Goal: Check status

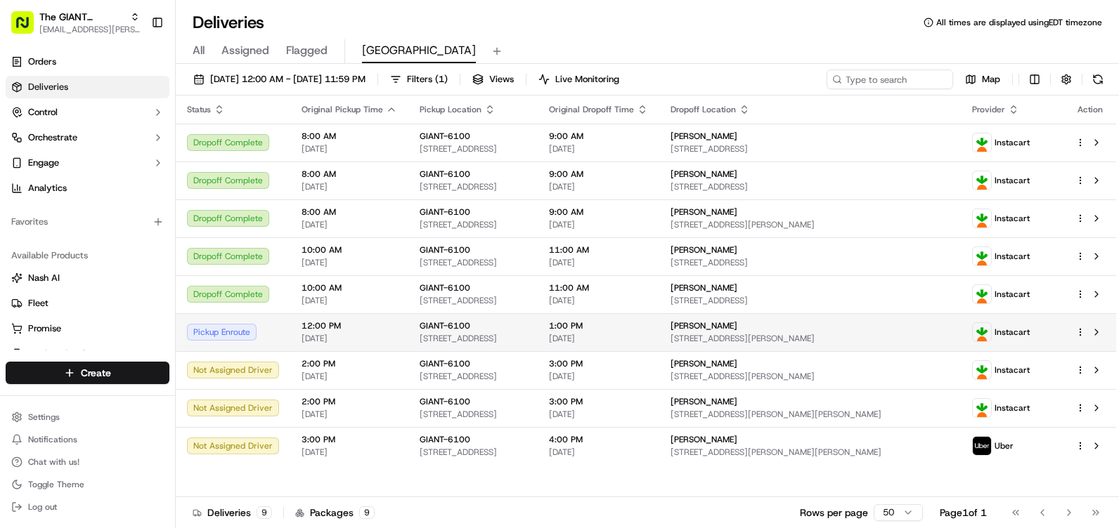
click at [209, 331] on div "Pickup Enroute" at bounding box center [233, 332] width 92 height 17
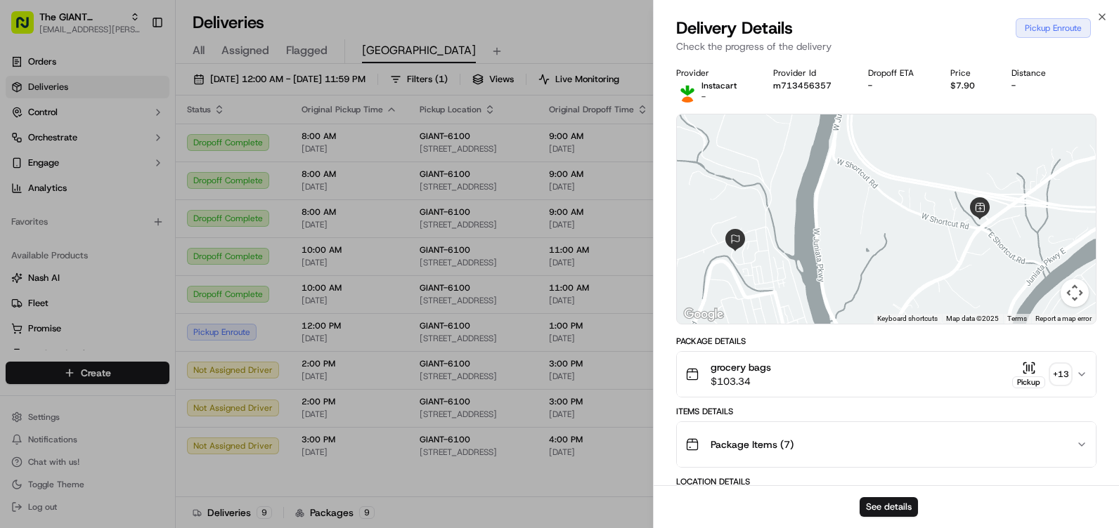
drag, startPoint x: 992, startPoint y: 202, endPoint x: 944, endPoint y: 252, distance: 69.6
click at [944, 252] on div at bounding box center [886, 219] width 419 height 209
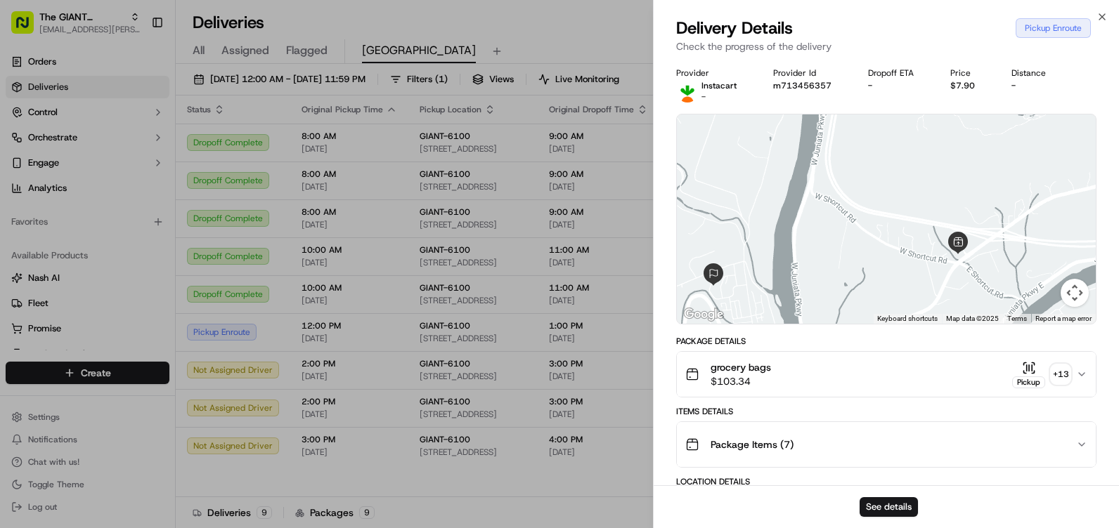
drag, startPoint x: 919, startPoint y: 249, endPoint x: 906, endPoint y: 275, distance: 28.3
click at [906, 275] on div at bounding box center [886, 219] width 419 height 209
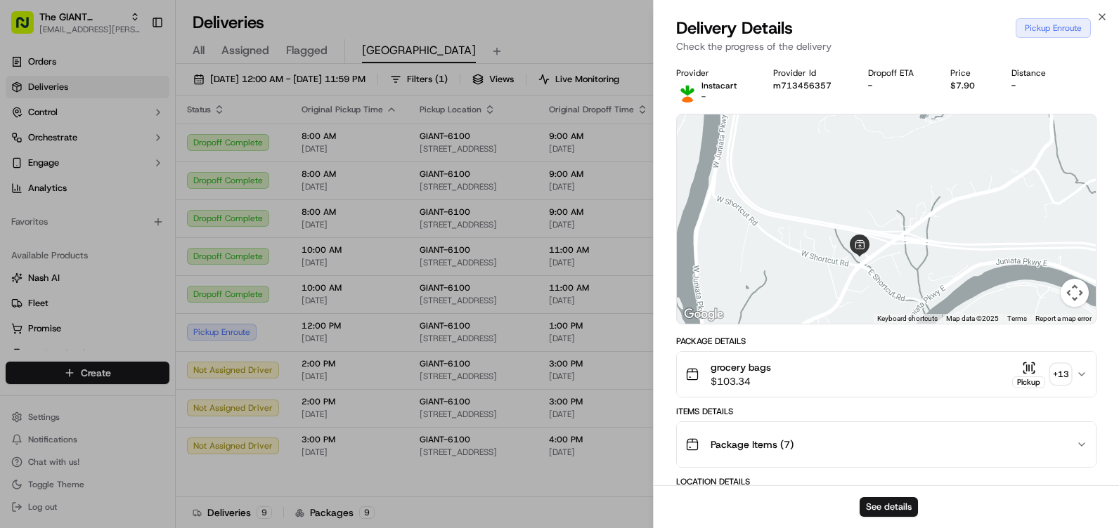
drag, startPoint x: 878, startPoint y: 263, endPoint x: 798, endPoint y: 259, distance: 80.2
click at [798, 259] on div at bounding box center [886, 219] width 419 height 209
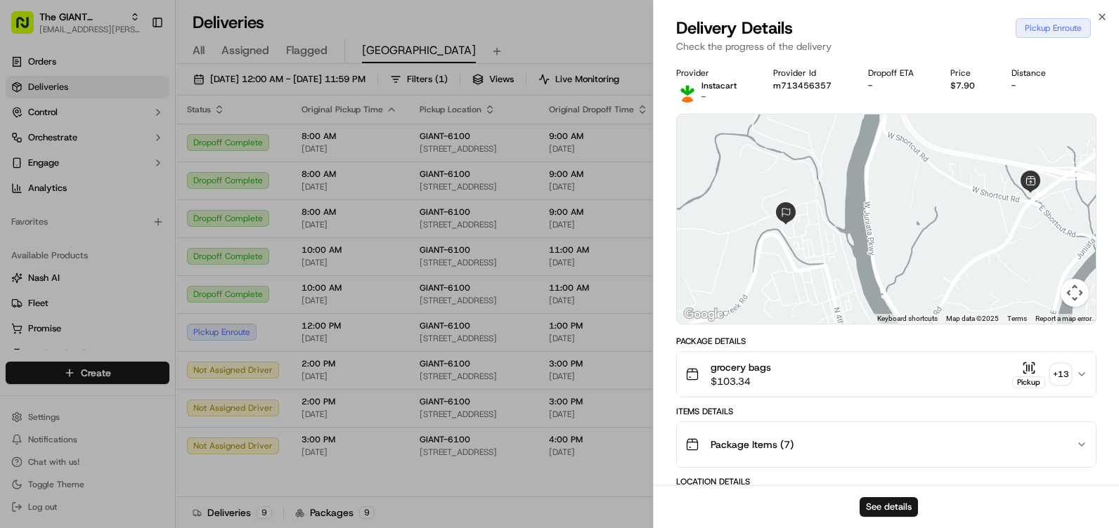
drag, startPoint x: 784, startPoint y: 256, endPoint x: 1020, endPoint y: 197, distance: 243.2
click at [1031, 192] on div at bounding box center [886, 219] width 419 height 209
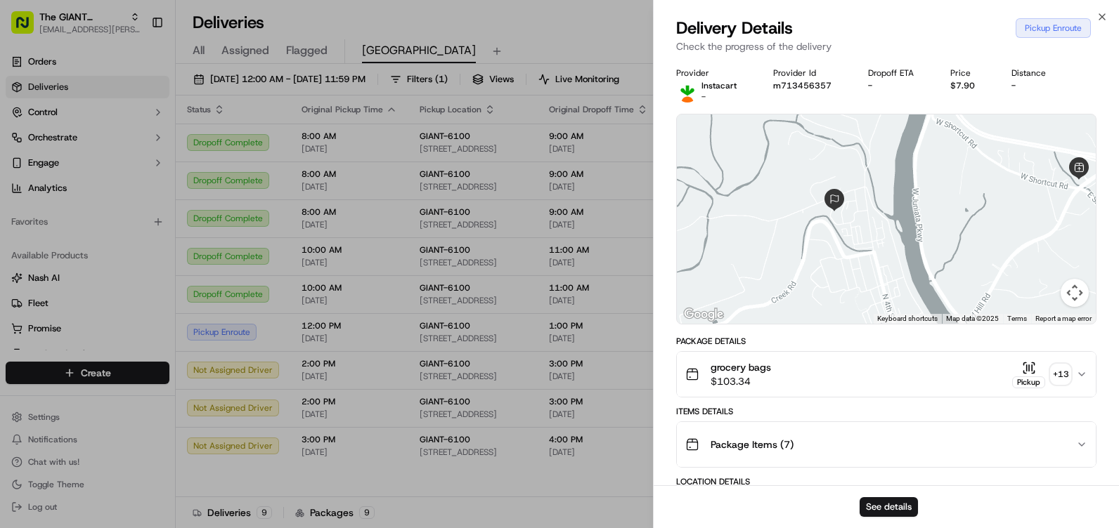
drag, startPoint x: 908, startPoint y: 213, endPoint x: 904, endPoint y: 258, distance: 45.1
click at [904, 258] on div at bounding box center [886, 219] width 419 height 209
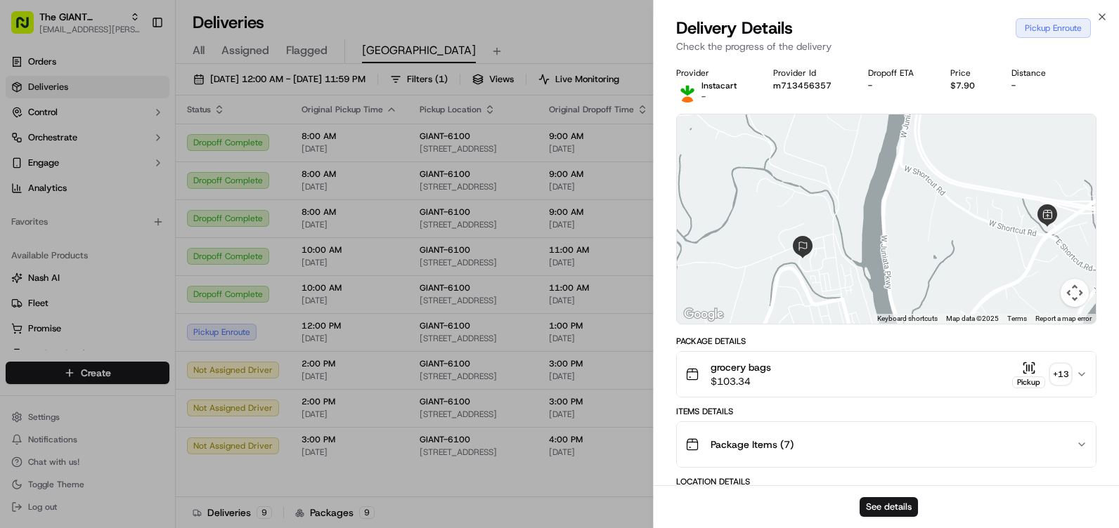
drag, startPoint x: 909, startPoint y: 178, endPoint x: 883, endPoint y: 244, distance: 71.0
click at [883, 244] on div at bounding box center [886, 219] width 419 height 209
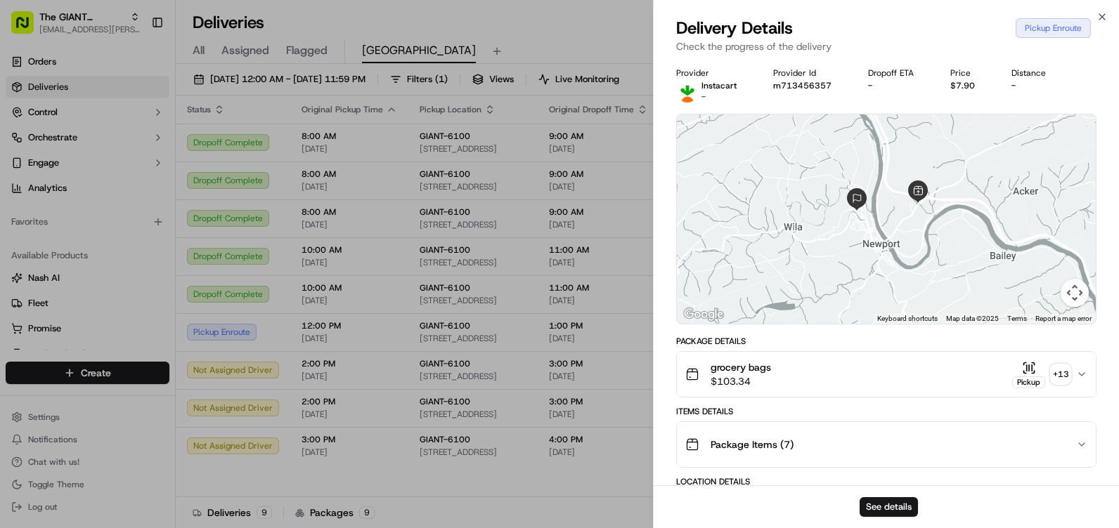
drag, startPoint x: 957, startPoint y: 271, endPoint x: 933, endPoint y: 229, distance: 48.8
click at [933, 229] on div at bounding box center [886, 219] width 419 height 209
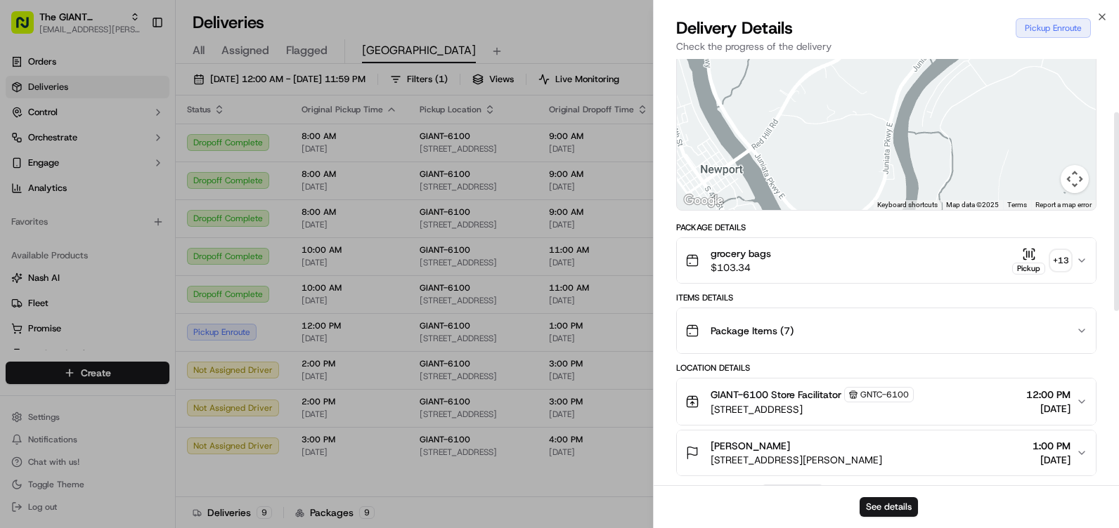
scroll to position [351, 0]
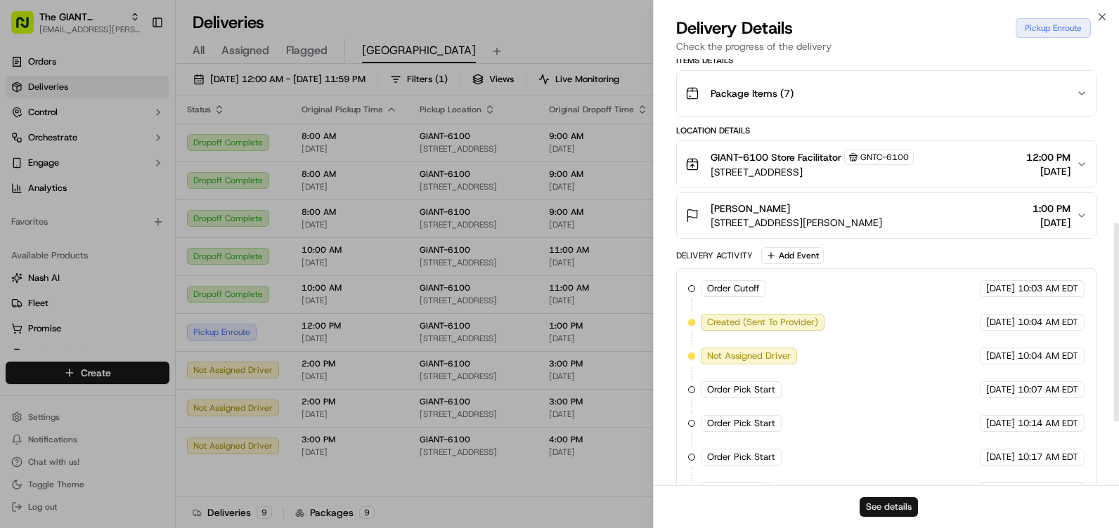
click at [897, 506] on button "See details" at bounding box center [888, 508] width 58 height 20
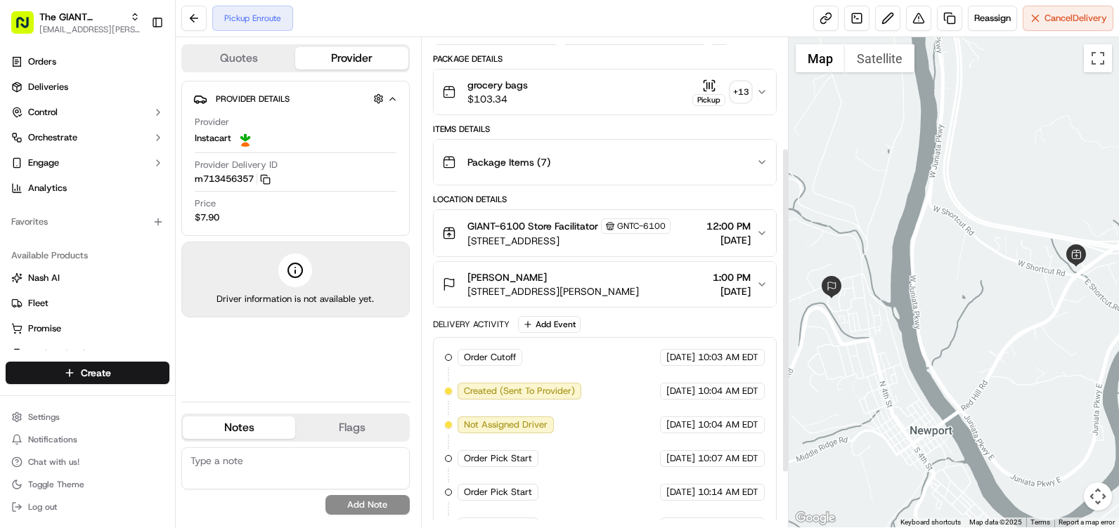
scroll to position [249, 0]
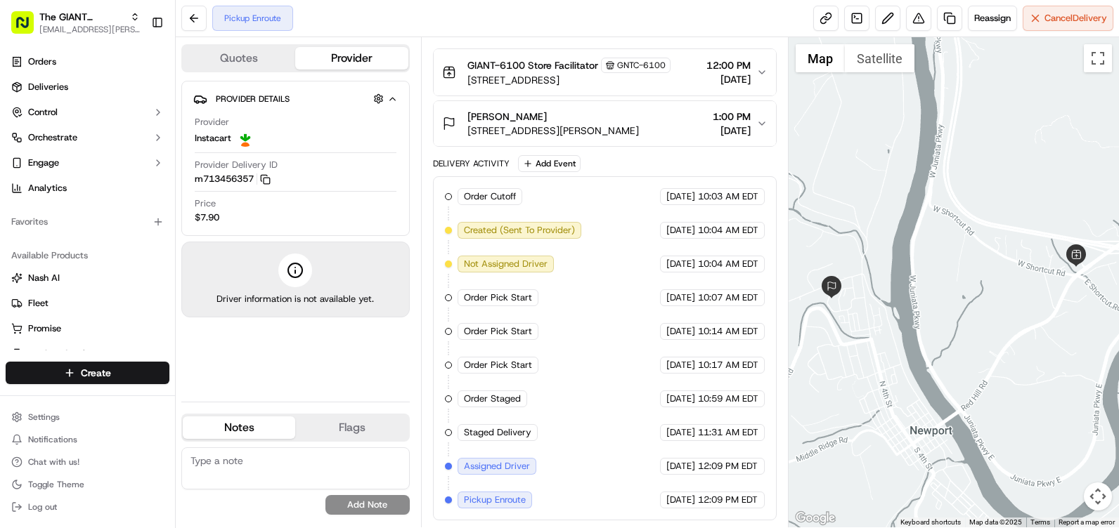
drag, startPoint x: 493, startPoint y: 502, endPoint x: 487, endPoint y: 497, distance: 7.5
click at [487, 497] on span "Pickup Enroute" at bounding box center [495, 500] width 62 height 13
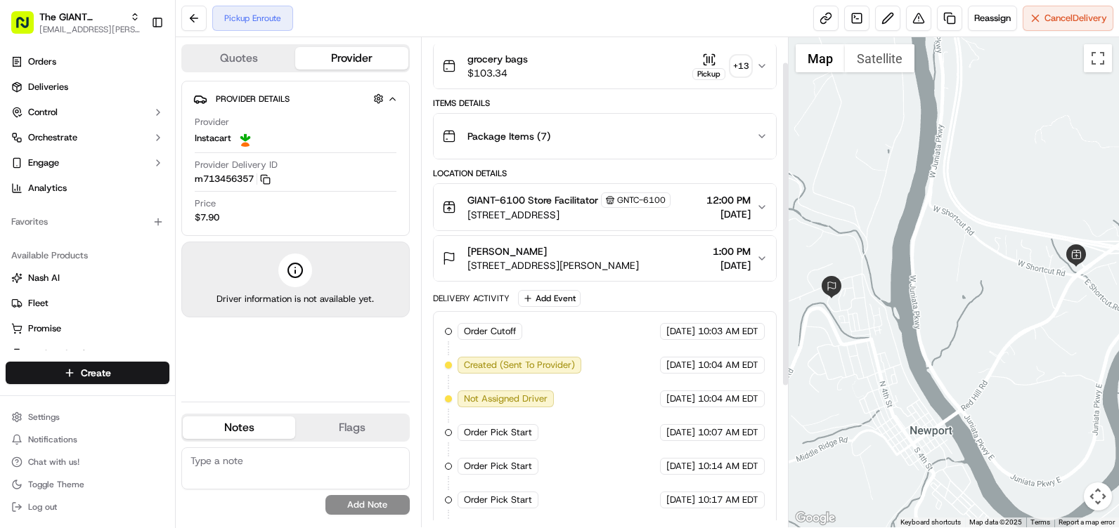
scroll to position [0, 0]
